Goal: Transaction & Acquisition: Purchase product/service

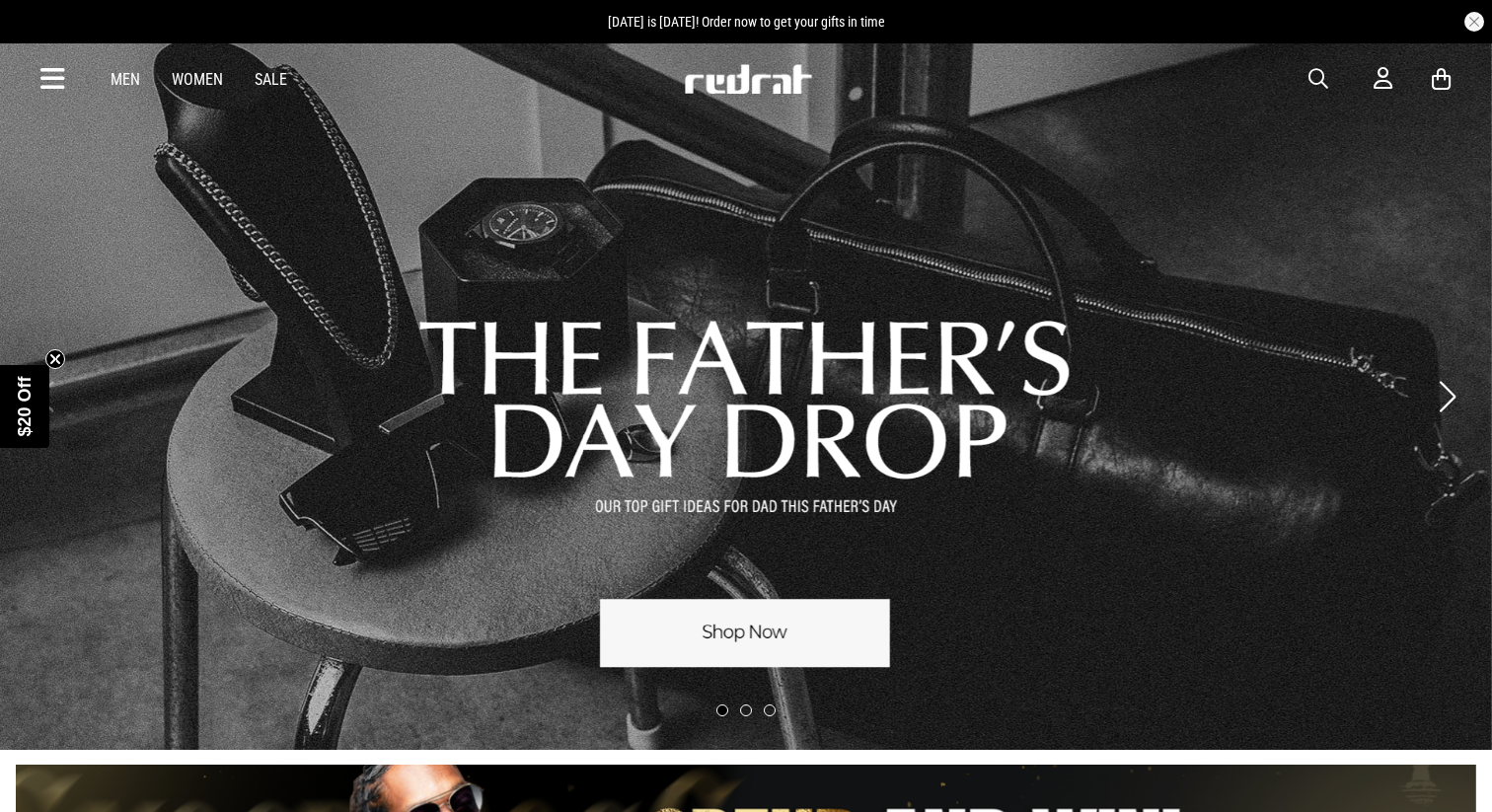
click at [789, 644] on link "1 / 3" at bounding box center [746, 396] width 1492 height 708
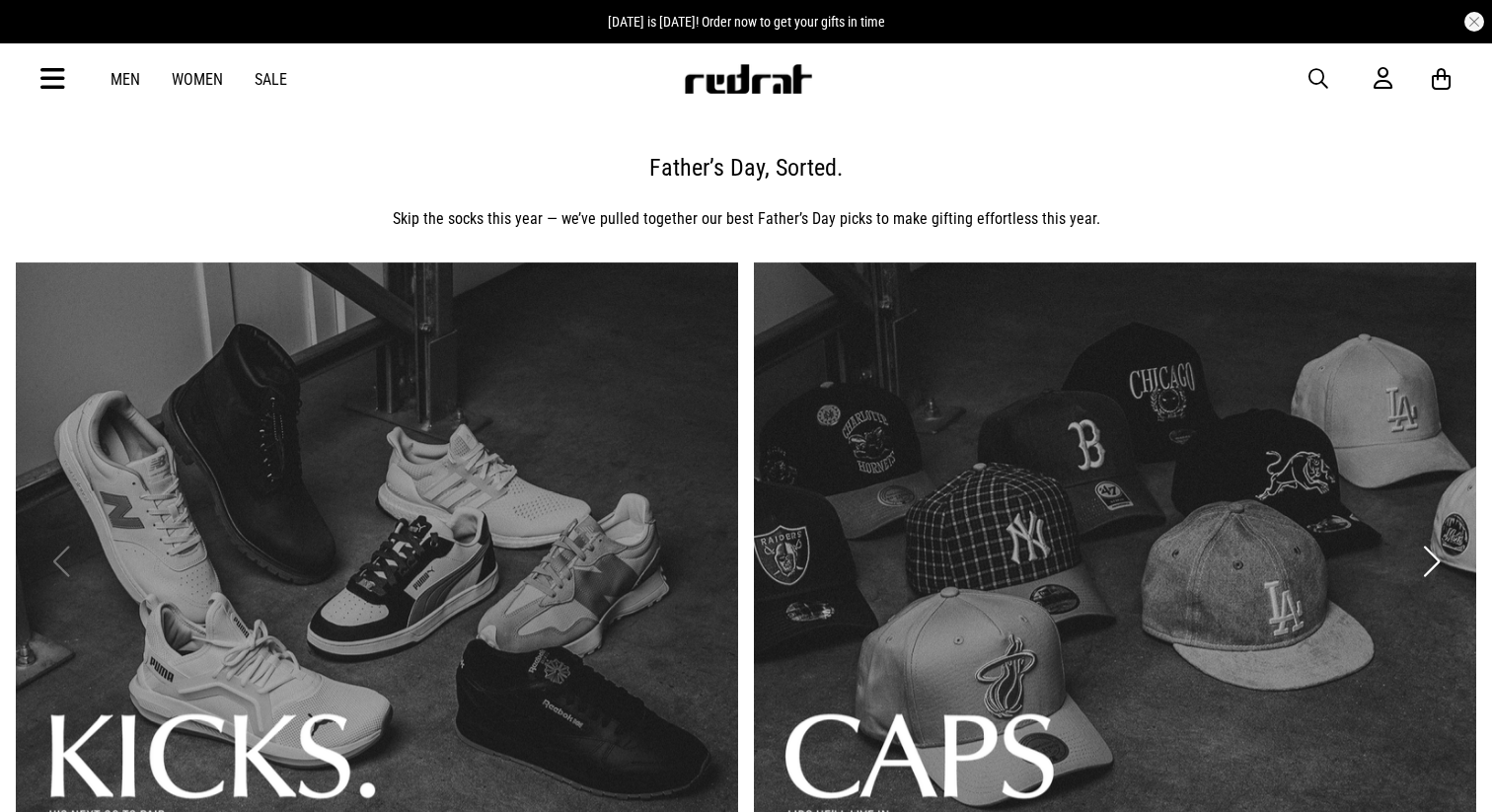
click at [1313, 79] on span "button" at bounding box center [1319, 79] width 20 height 24
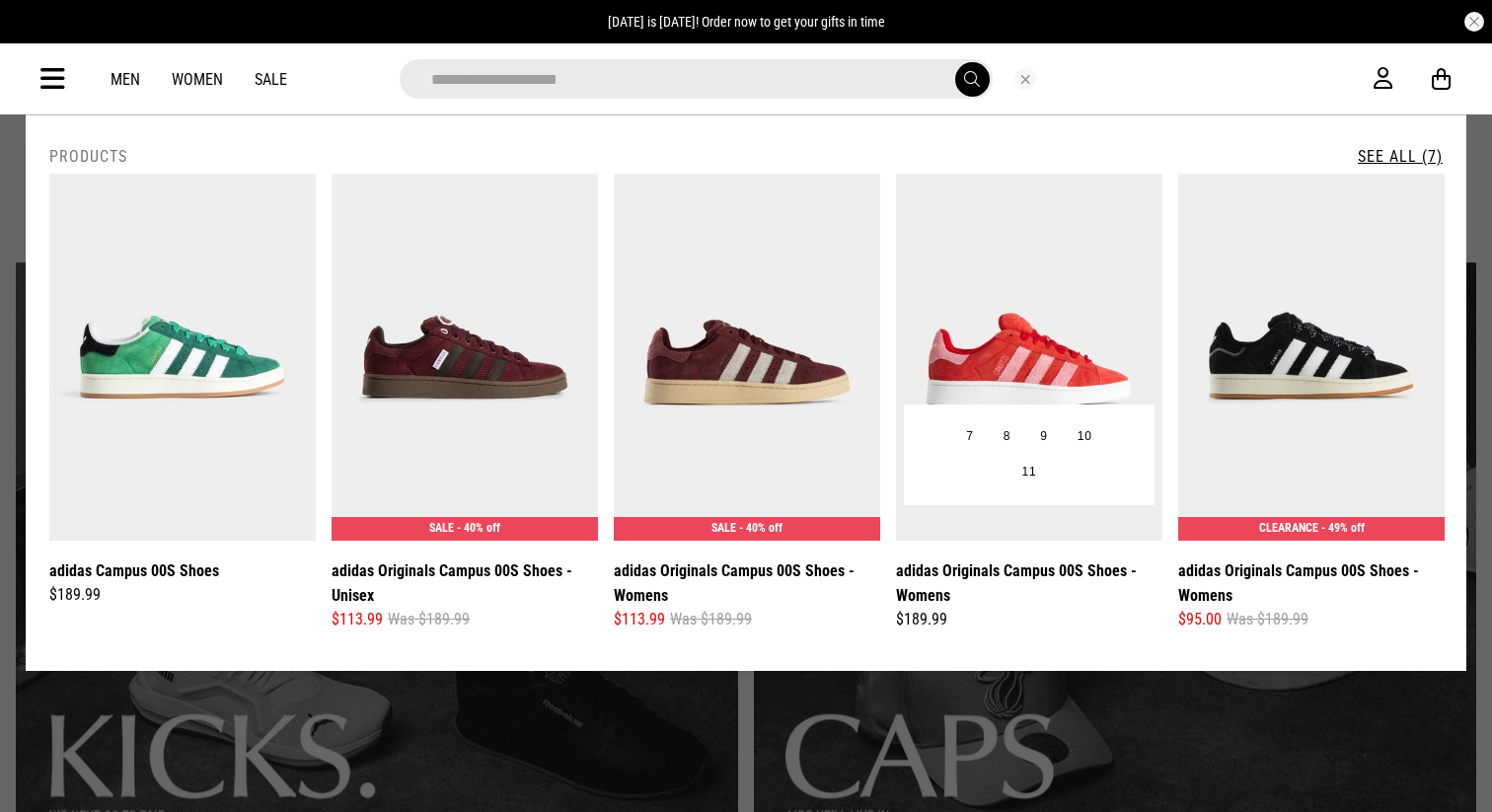
type input "**********"
click at [1048, 351] on img at bounding box center [1029, 356] width 267 height 367
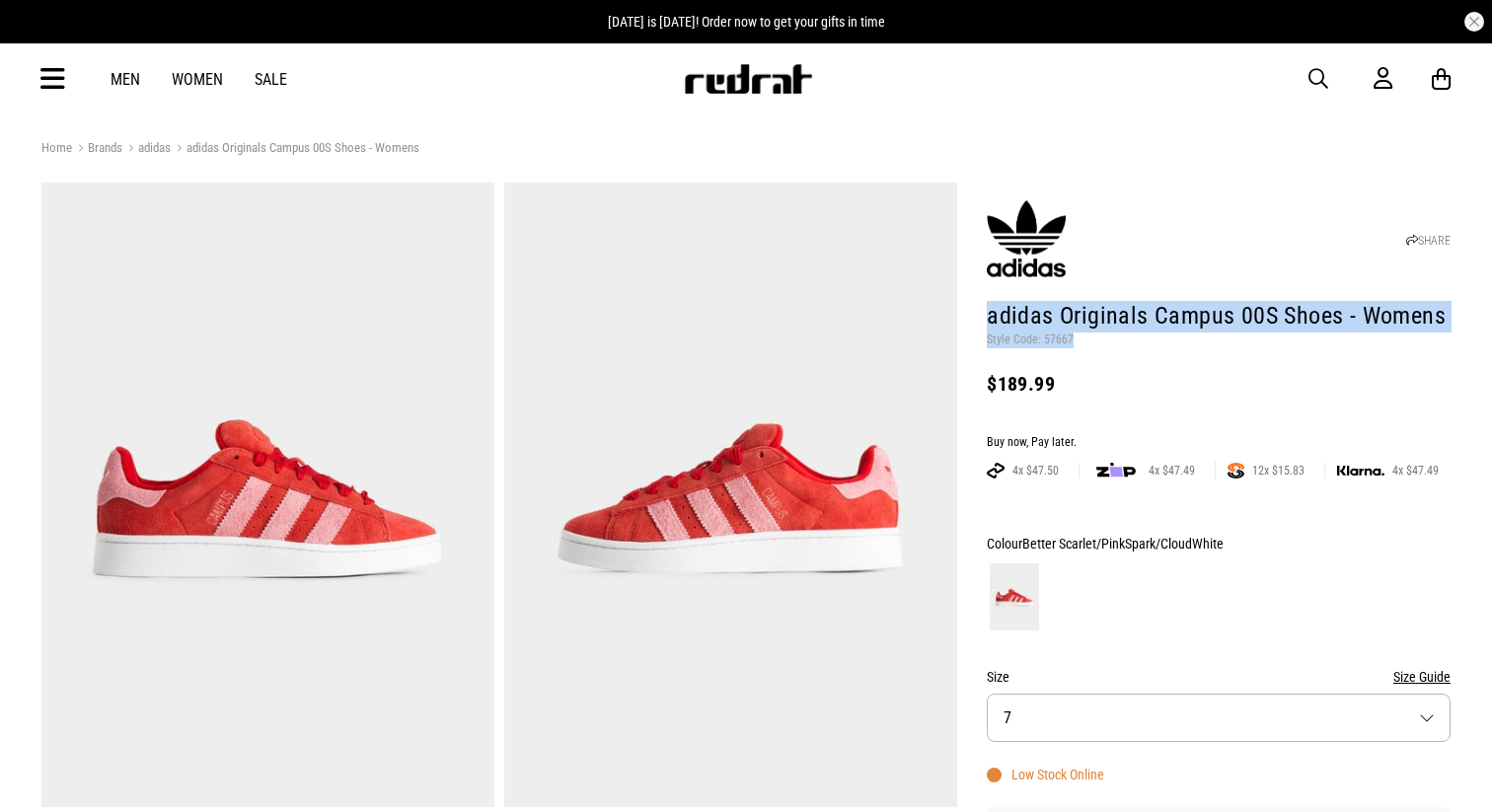
drag, startPoint x: 987, startPoint y: 318, endPoint x: 1080, endPoint y: 340, distance: 95.6
click at [1080, 340] on header "SHARE adidas Originals Campus 00S Shoes - Womens Style Code: 57667 $189.99" at bounding box center [1218, 299] width 464 height 224
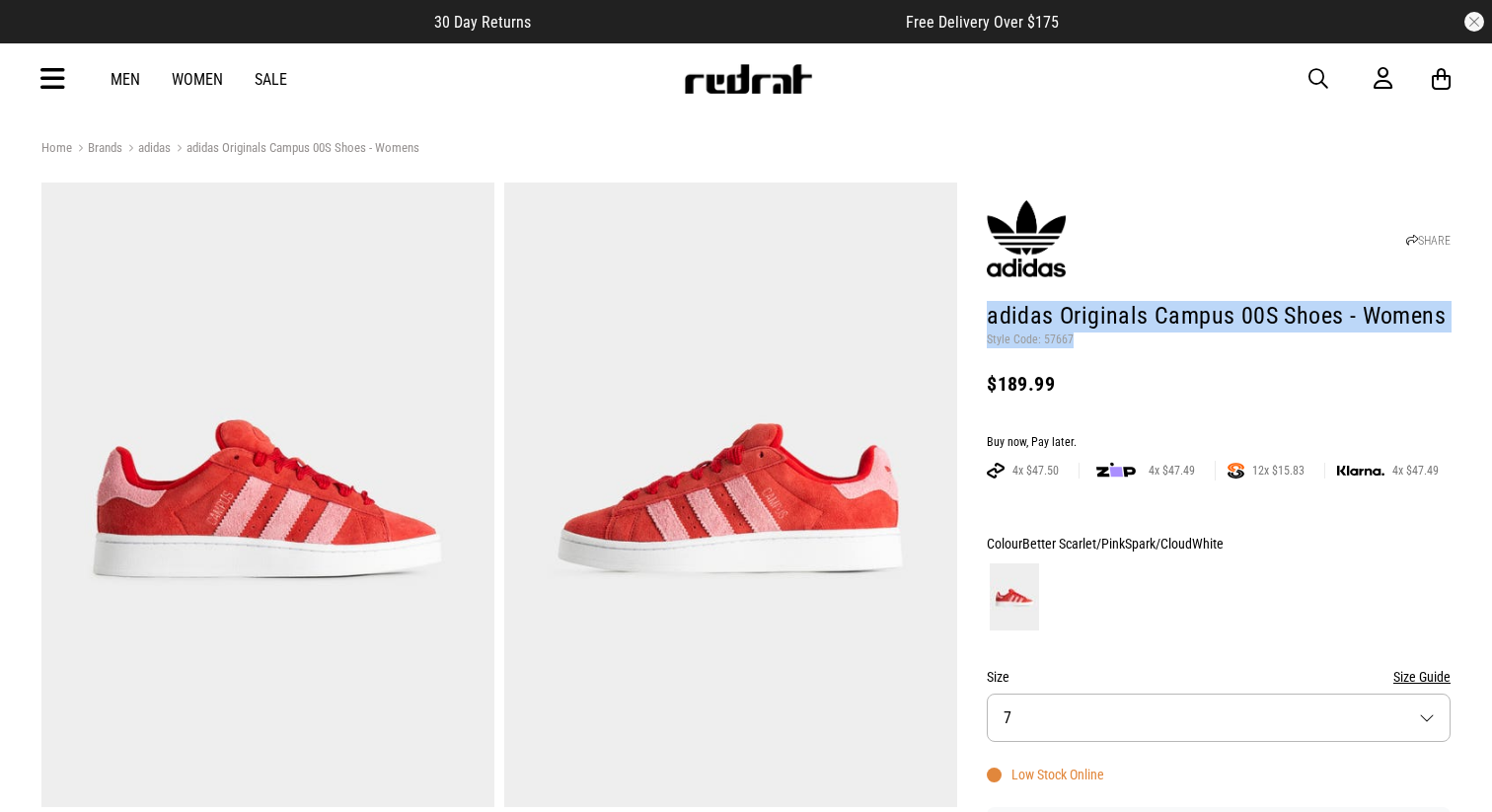
copy header "adidas Originals Campus 00S Shoes - Womens Style Code: 57667"
